Goal: Task Accomplishment & Management: Manage account settings

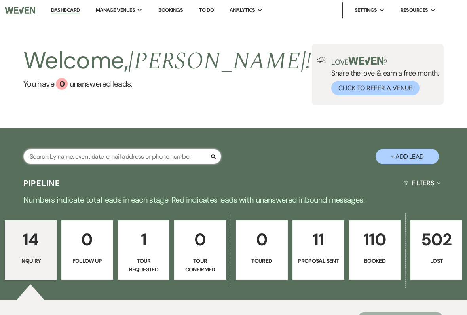
click at [62, 161] on input "text" at bounding box center [122, 156] width 198 height 15
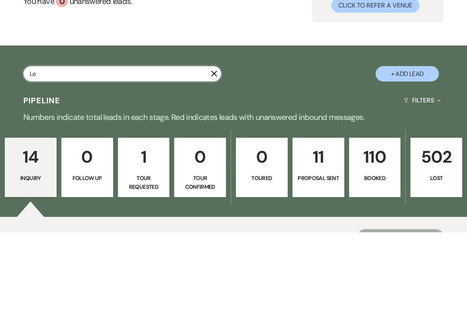
type input "[PERSON_NAME]"
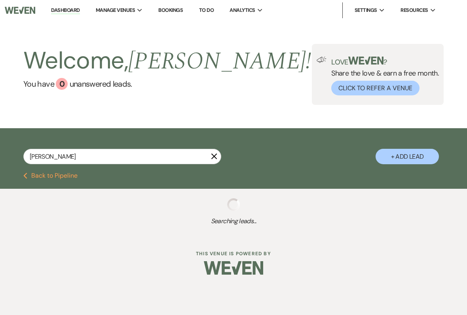
select select "8"
select select "5"
select select "8"
select select "4"
select select "8"
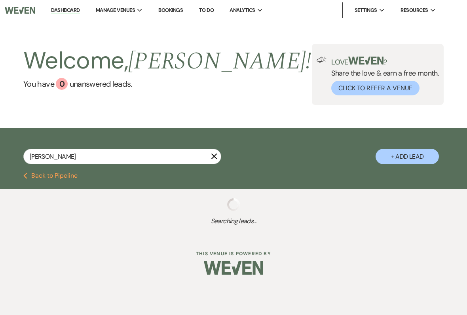
select select "5"
select select "8"
select select "6"
select select "8"
select select "5"
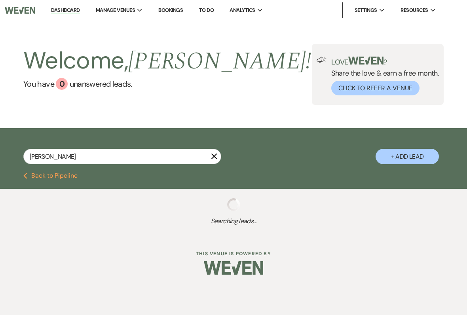
select select "8"
select select "5"
select select "8"
select select "5"
select select "8"
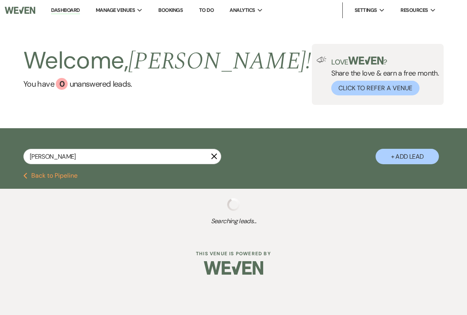
select select "5"
select select "8"
select select "6"
select select "8"
select select "5"
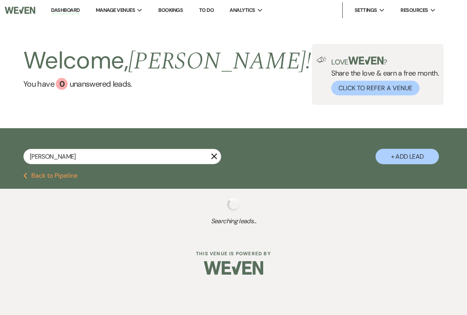
select select "8"
select select "11"
select select "8"
select select "5"
select select "8"
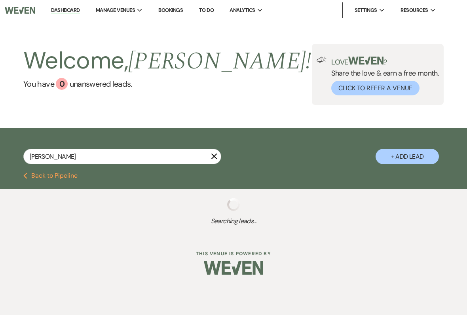
select select "5"
select select "8"
select select "5"
select select "8"
select select "5"
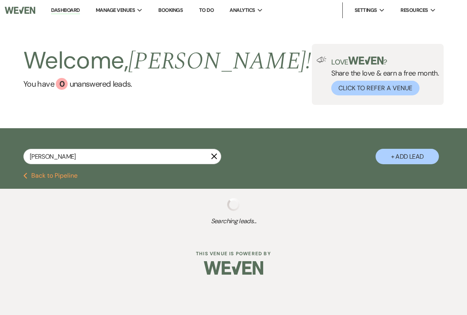
select select "8"
select select "5"
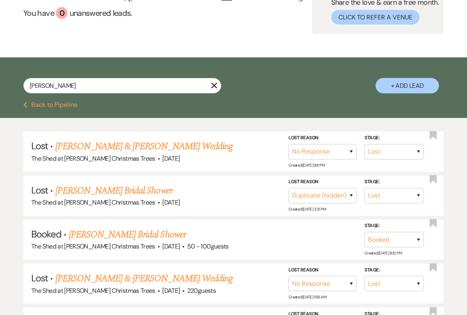
scroll to position [71, 0]
